Goal: Task Accomplishment & Management: Use online tool/utility

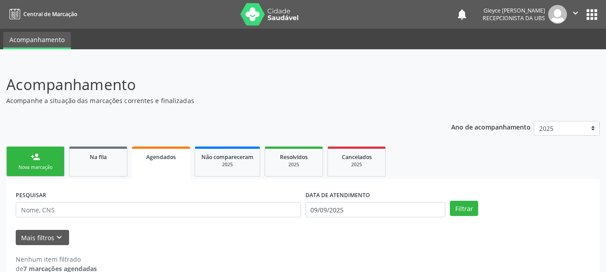
select select "8"
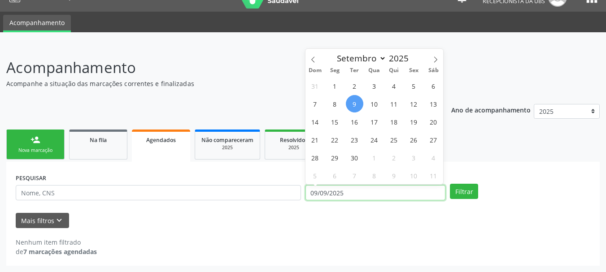
click at [309, 195] on input "09/09/2025" at bounding box center [375, 192] width 140 height 15
click at [332, 85] on span "1" at bounding box center [334, 85] width 17 height 17
type input "[DATE]"
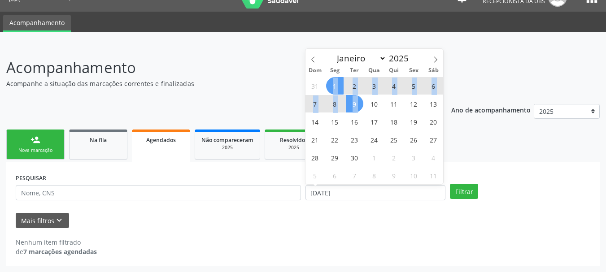
click at [355, 109] on div "31 1 2 3 4 5 6 7 8 9 10 11 12 13 14 15 16 17 18 19 20 21 22 23 24 25 26 27 28 2…" at bounding box center [374, 131] width 138 height 108
click at [355, 109] on span "9" at bounding box center [354, 103] width 17 height 17
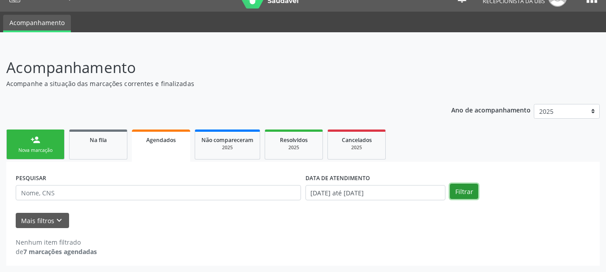
click at [463, 189] on button "Filtrar" at bounding box center [464, 191] width 28 height 15
click at [463, 188] on button "Filtrar" at bounding box center [464, 191] width 28 height 15
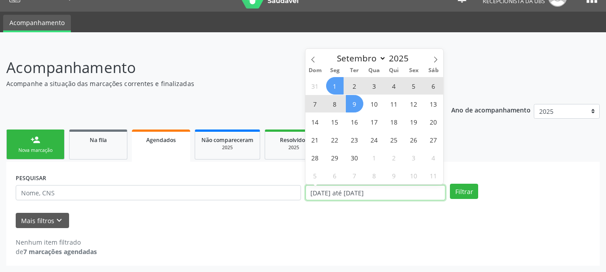
click at [313, 195] on input "[DATE] até [DATE]" at bounding box center [375, 192] width 140 height 15
click at [338, 85] on span "1" at bounding box center [334, 85] width 17 height 17
type input "[DATE]"
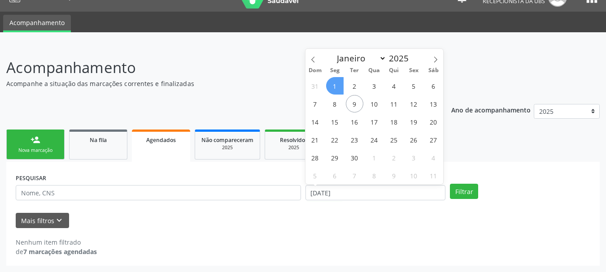
click at [338, 85] on span "1" at bounding box center [334, 85] width 17 height 17
select select "8"
click at [346, 199] on input "[DATE]" at bounding box center [375, 192] width 140 height 15
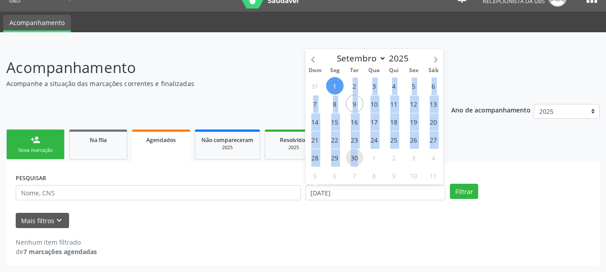
drag, startPoint x: 339, startPoint y: 89, endPoint x: 357, endPoint y: 162, distance: 74.8
click at [357, 162] on div "31 1 2 3 4 5 6 7 8 9 10 11 12 13 14 15 16 17 18 19 20 21 22 23 24 25 26 27 28 2…" at bounding box center [374, 131] width 138 height 108
click at [357, 162] on span "30" at bounding box center [354, 157] width 17 height 17
type input "[DATE]"
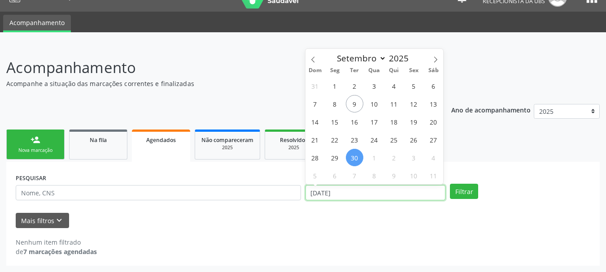
click at [306, 195] on input "[DATE]" at bounding box center [375, 192] width 140 height 15
click at [335, 86] on span "1" at bounding box center [334, 85] width 17 height 17
type input "[DATE]"
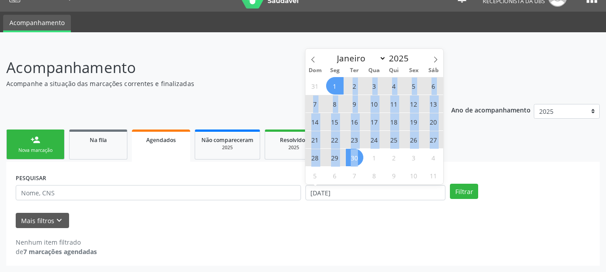
click at [352, 154] on div "31 1 2 3 4 5 6 7 8 9 10 11 12 13 14 15 16 17 18 19 20 21 22 23 24 25 26 27 28 2…" at bounding box center [374, 131] width 138 height 108
click at [352, 154] on span "30" at bounding box center [354, 157] width 17 height 17
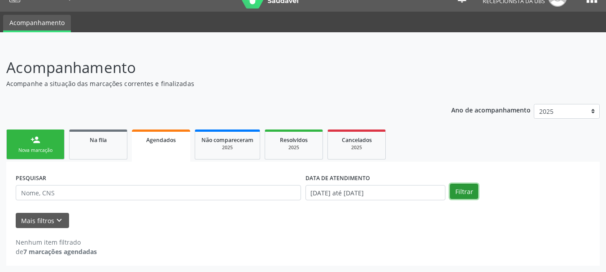
click at [458, 194] on button "Filtrar" at bounding box center [464, 191] width 28 height 15
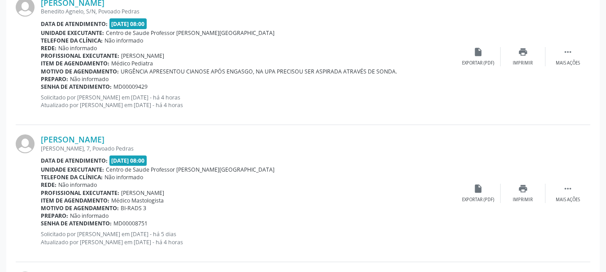
scroll to position [840, 0]
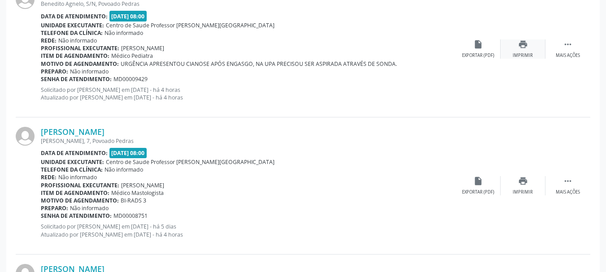
click at [523, 54] on div "Imprimir" at bounding box center [522, 55] width 20 height 6
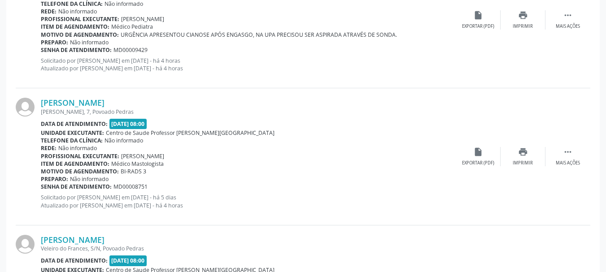
scroll to position [885, 0]
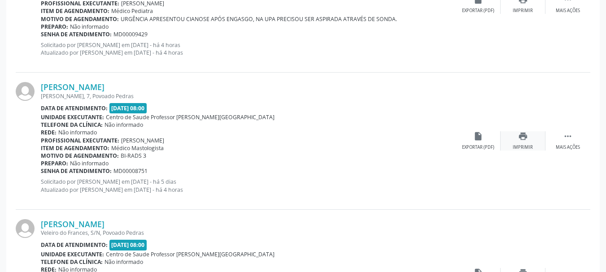
click at [524, 142] on div "print Imprimir" at bounding box center [522, 140] width 45 height 19
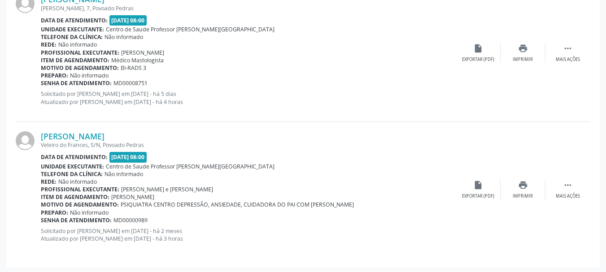
scroll to position [974, 0]
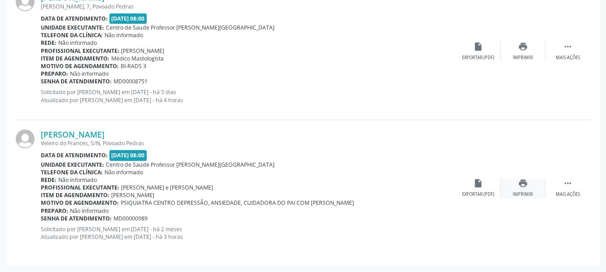
click at [522, 189] on div "print Imprimir" at bounding box center [522, 187] width 45 height 19
